Goal: Information Seeking & Learning: Check status

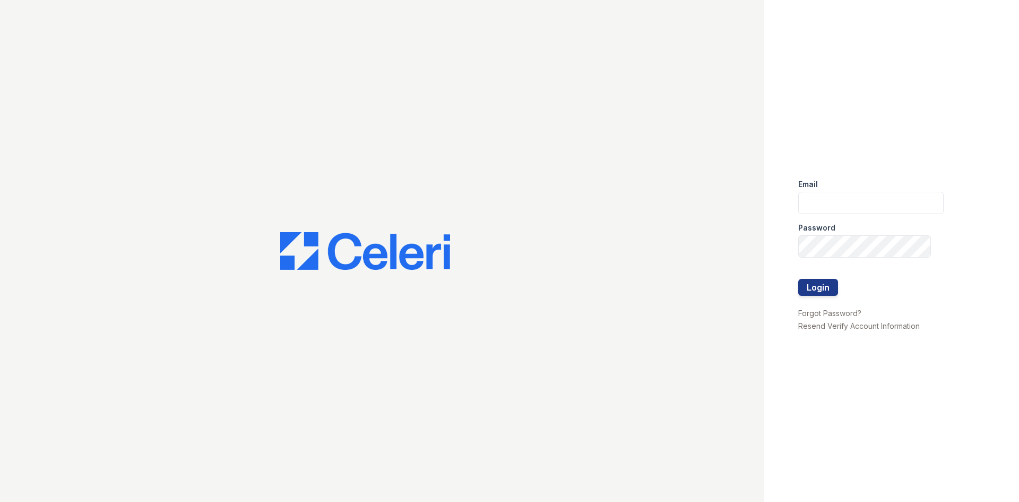
click at [846, 214] on div "Password" at bounding box center [870, 224] width 145 height 21
drag, startPoint x: 849, startPoint y: 206, endPoint x: 851, endPoint y: 213, distance: 7.2
click at [849, 206] on input "email" at bounding box center [870, 203] width 145 height 22
type input "888atgrandhopepark@trinity-pm.com"
click at [798, 279] on button "Login" at bounding box center [818, 287] width 40 height 17
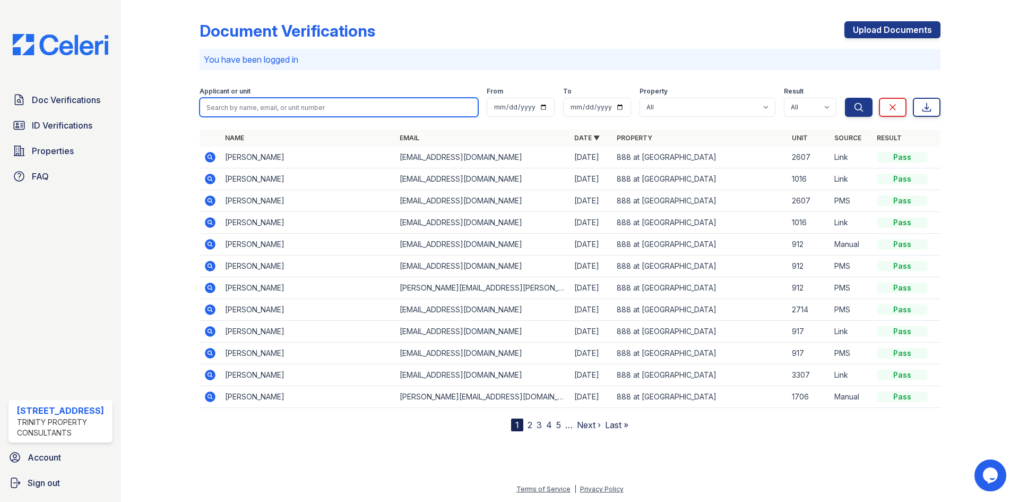
click at [325, 109] on input "search" at bounding box center [339, 107] width 279 height 19
type input "XIXI"
click at [845, 98] on button "Search" at bounding box center [859, 107] width 28 height 19
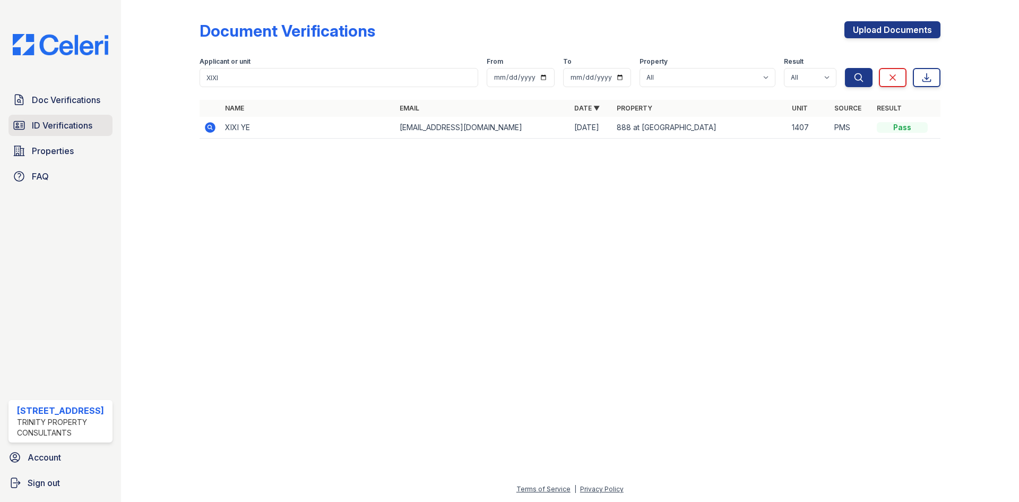
click at [62, 122] on span "ID Verifications" at bounding box center [62, 125] width 61 height 13
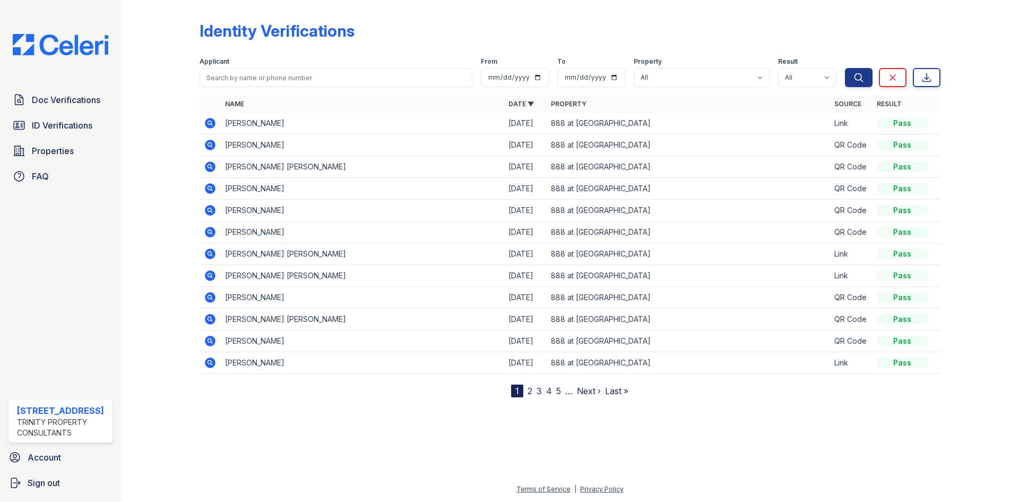
click at [301, 89] on form "Applicant From To Property All 888 at Grand Hope Park Result All Pass Fail Caut…" at bounding box center [570, 70] width 741 height 42
click at [305, 84] on input "search" at bounding box center [336, 77] width 273 height 19
type input "XIXI"
click at [845, 68] on button "Search" at bounding box center [859, 77] width 28 height 19
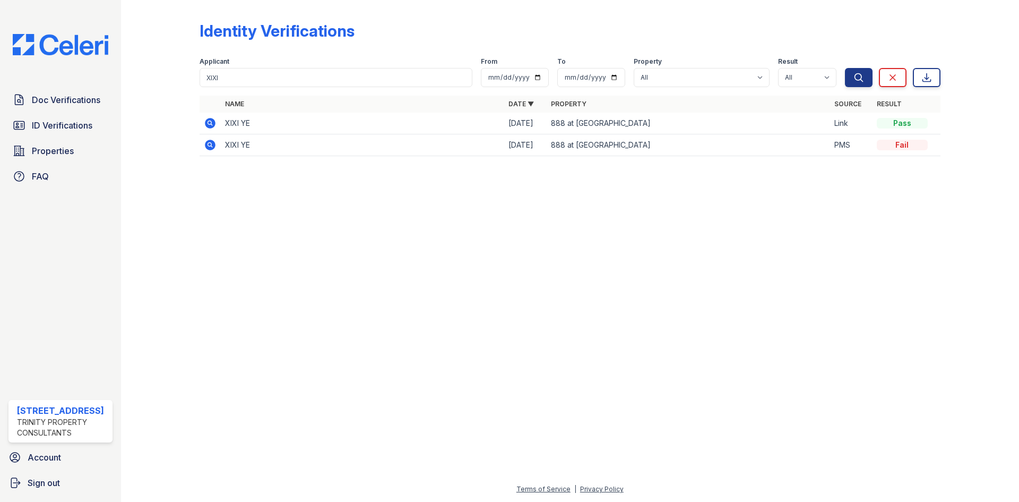
click at [214, 142] on icon at bounding box center [210, 145] width 11 height 11
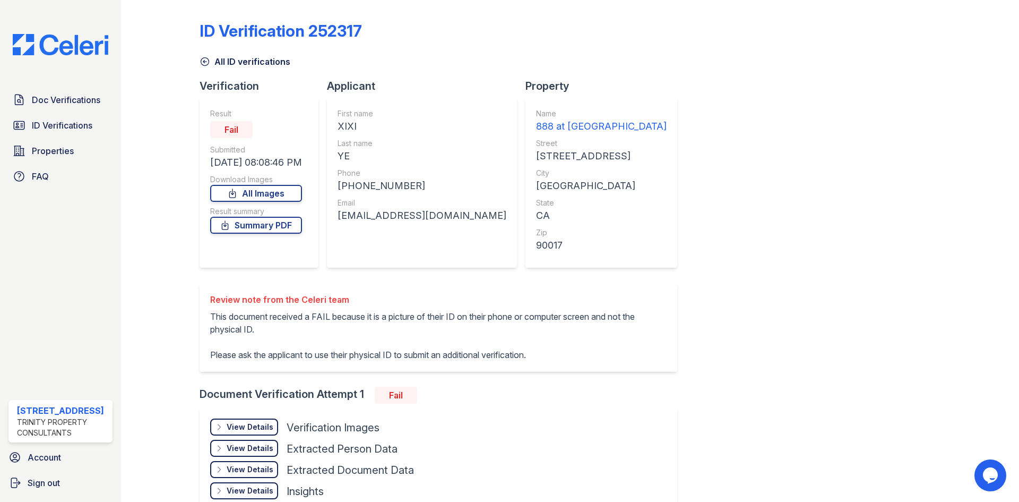
click at [204, 67] on link "All ID verifications" at bounding box center [245, 61] width 91 height 13
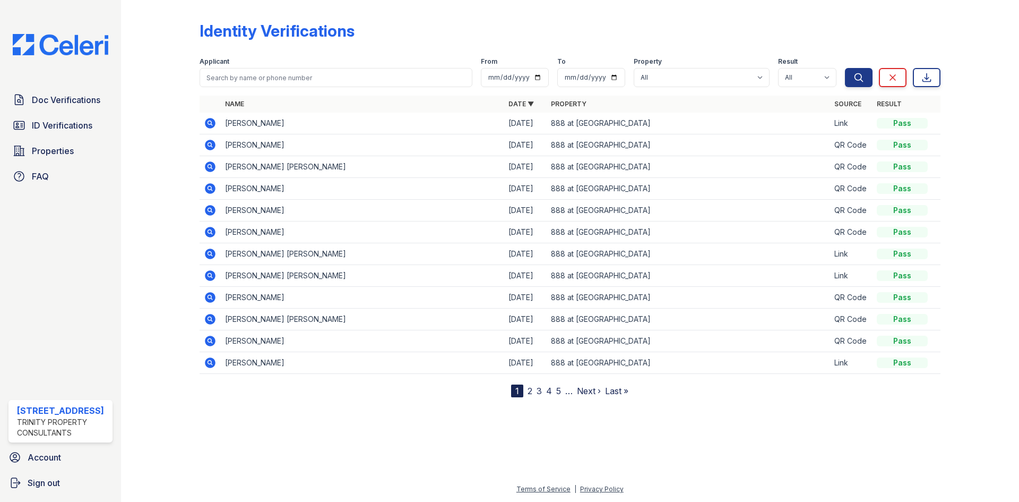
click at [244, 67] on div "Applicant" at bounding box center [336, 62] width 273 height 11
click at [247, 79] on input "search" at bounding box center [336, 77] width 273 height 19
type input "XIXI"
click at [845, 68] on button "Search" at bounding box center [859, 77] width 28 height 19
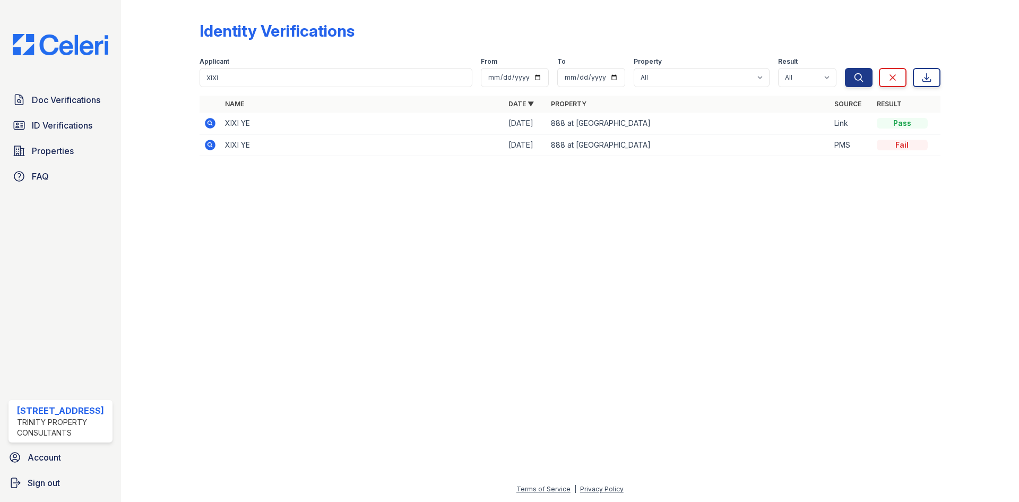
click at [211, 120] on icon at bounding box center [210, 123] width 11 height 11
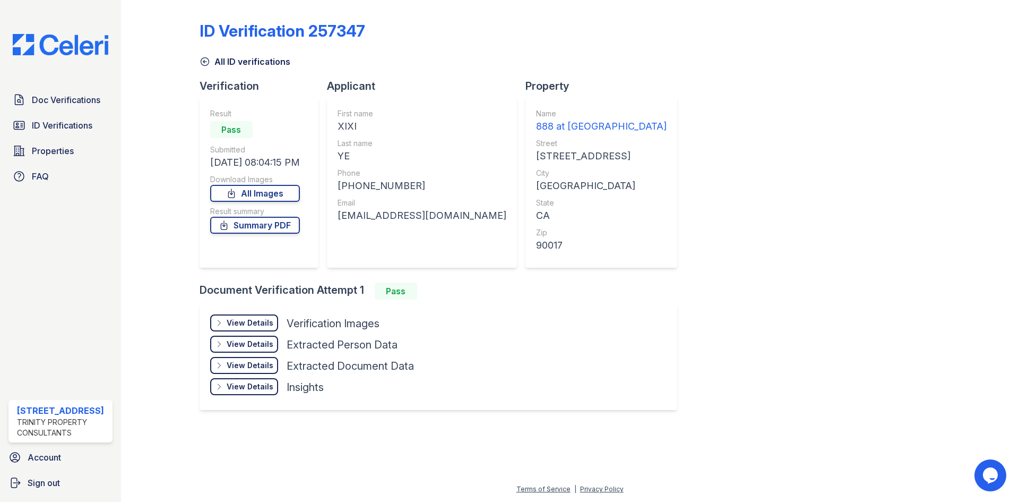
click at [252, 325] on div "View Details" at bounding box center [250, 322] width 47 height 11
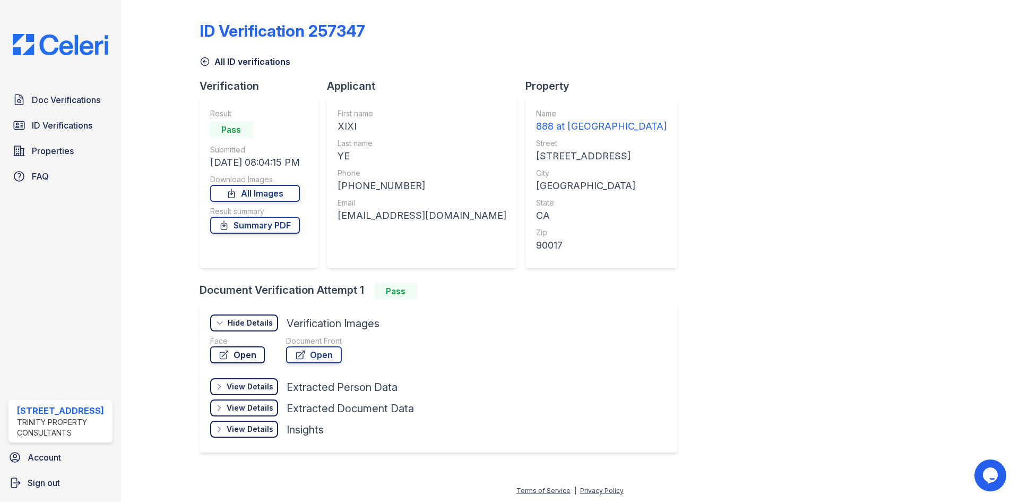
click at [241, 351] on link "Open" at bounding box center [237, 354] width 55 height 17
click at [51, 96] on span "Doc Verifications" at bounding box center [66, 99] width 68 height 13
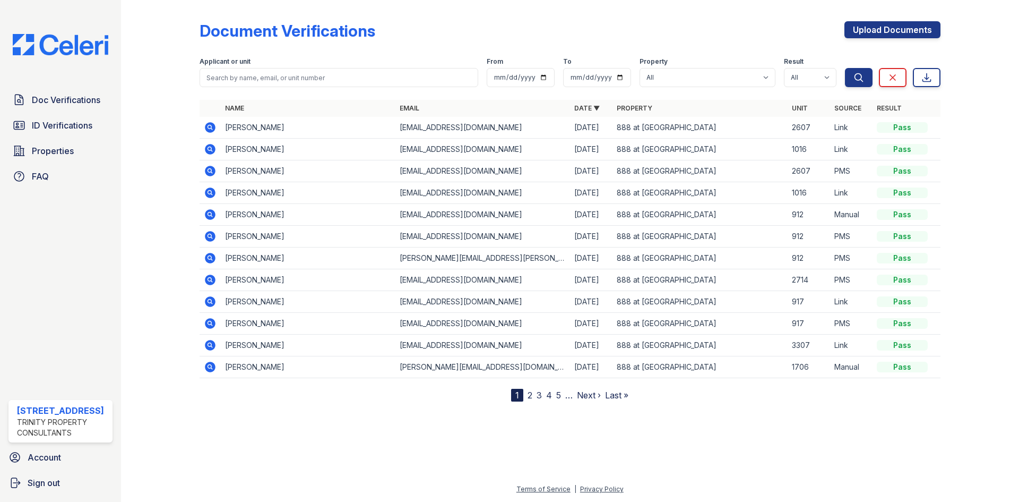
click at [209, 130] on icon at bounding box center [210, 127] width 11 height 11
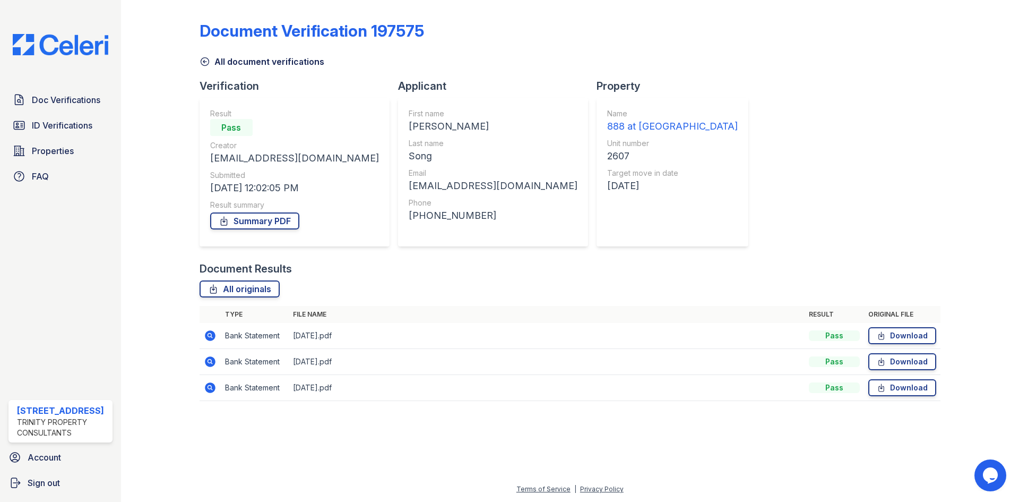
click at [206, 332] on icon at bounding box center [210, 335] width 11 height 11
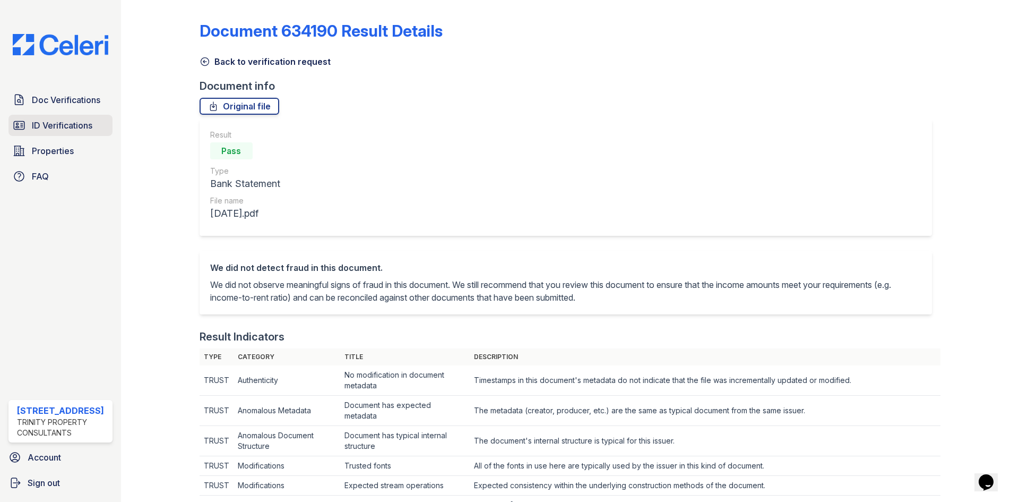
click at [50, 131] on span "ID Verifications" at bounding box center [62, 125] width 61 height 13
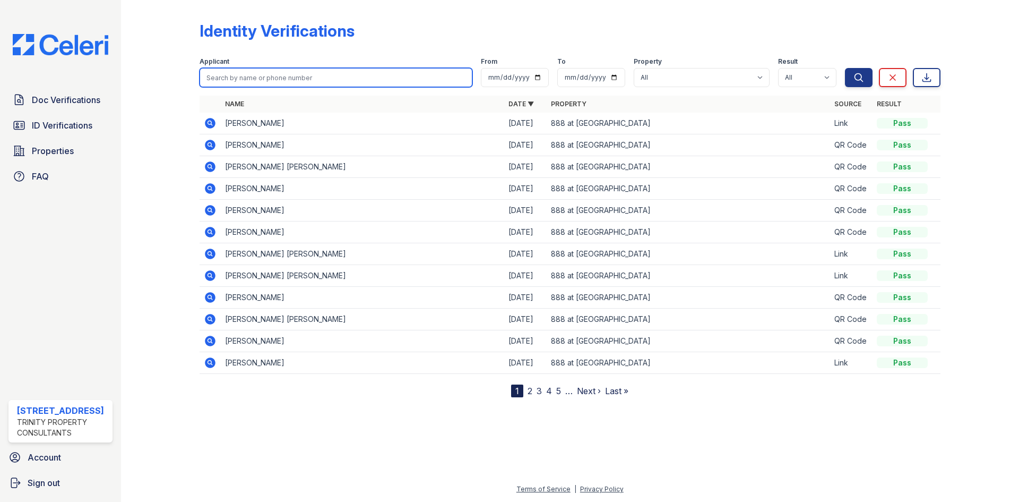
click at [254, 81] on input "search" at bounding box center [336, 77] width 273 height 19
type input "xixi"
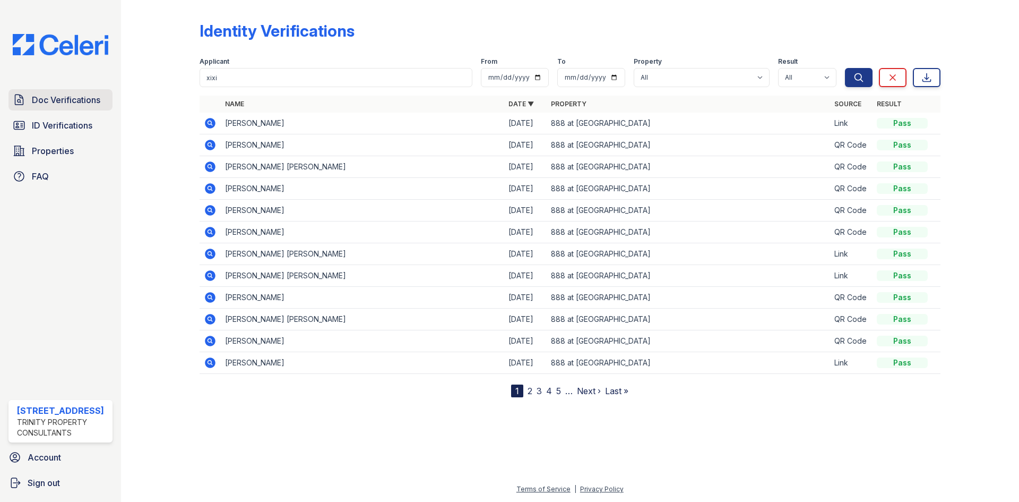
click at [65, 96] on span "Doc Verifications" at bounding box center [66, 99] width 68 height 13
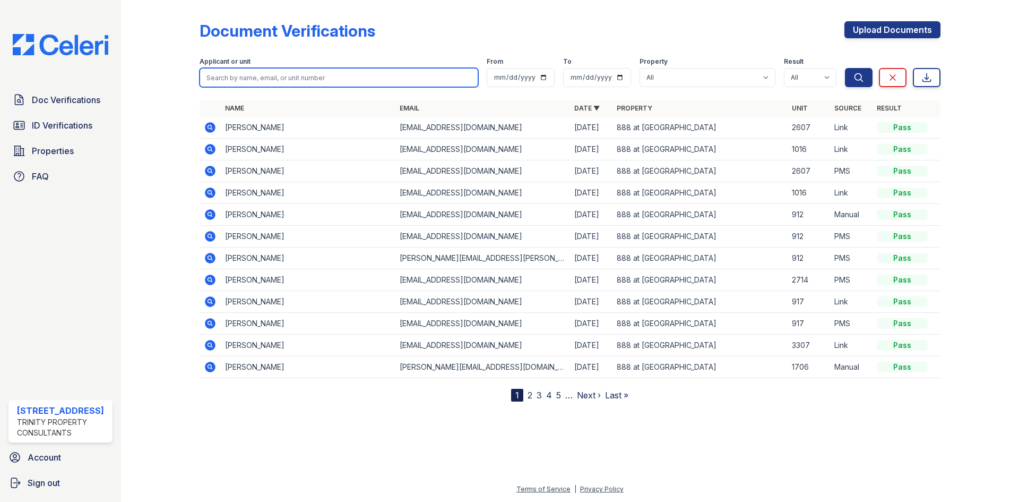
click at [272, 82] on input "search" at bounding box center [339, 77] width 279 height 19
type input "xixi"
click at [845, 68] on button "Search" at bounding box center [859, 77] width 28 height 19
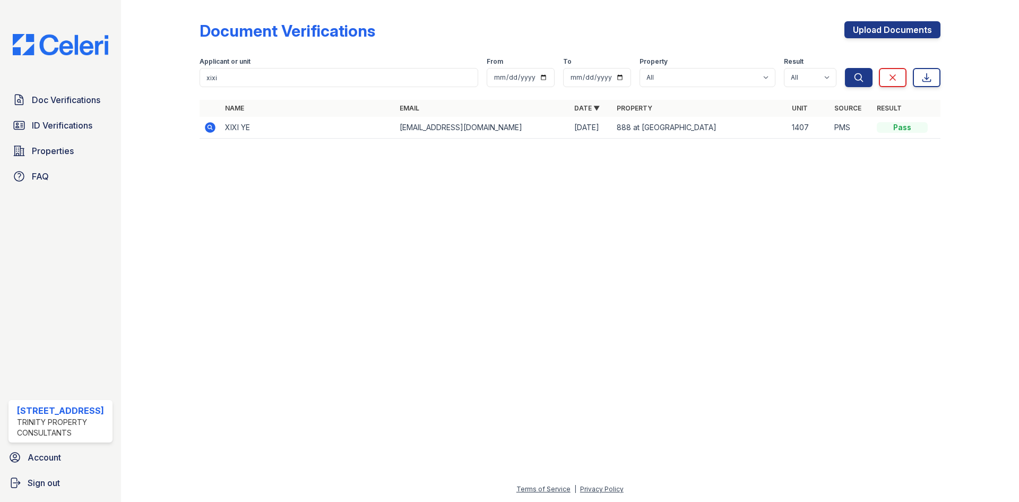
click at [216, 130] on icon at bounding box center [210, 127] width 13 height 13
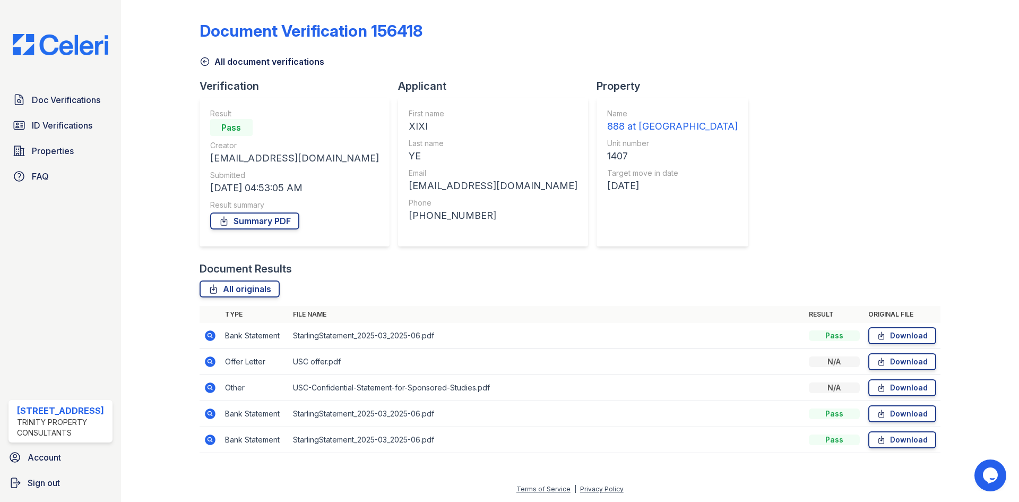
click at [214, 367] on icon at bounding box center [210, 361] width 13 height 13
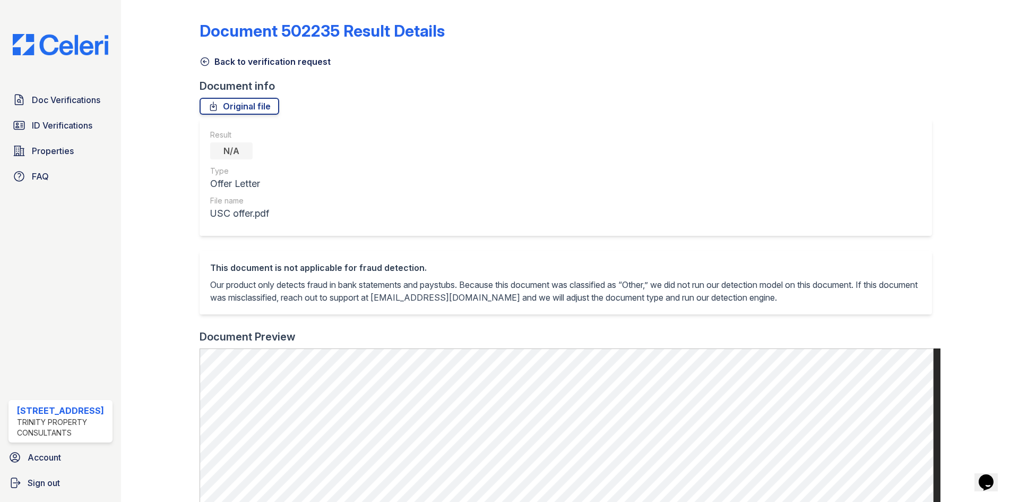
click at [208, 58] on icon at bounding box center [205, 61] width 11 height 11
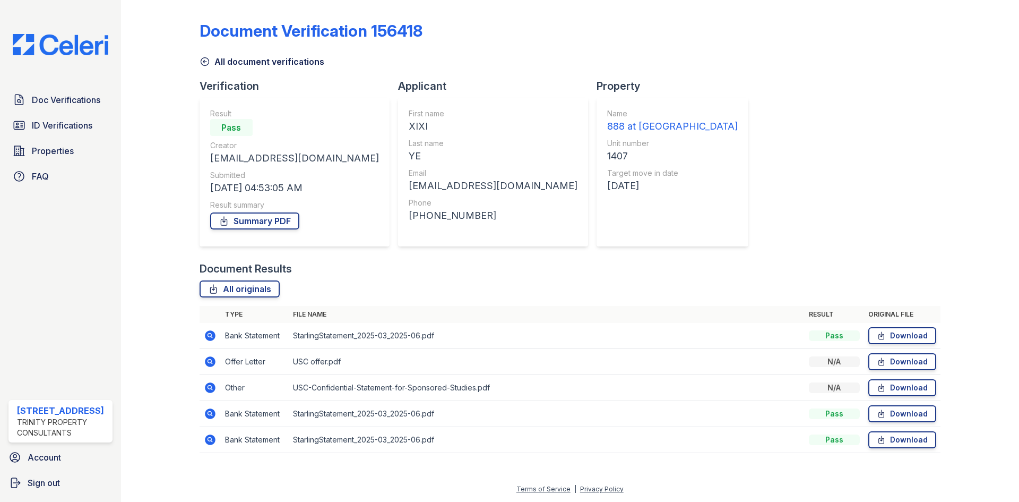
click at [214, 338] on icon at bounding box center [210, 335] width 11 height 11
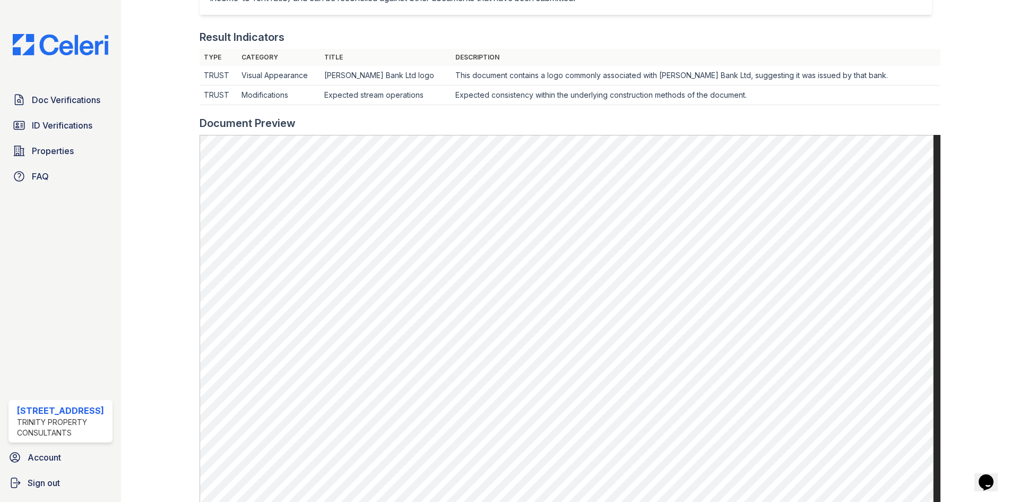
scroll to position [318, 0]
